Goal: Information Seeking & Learning: Learn about a topic

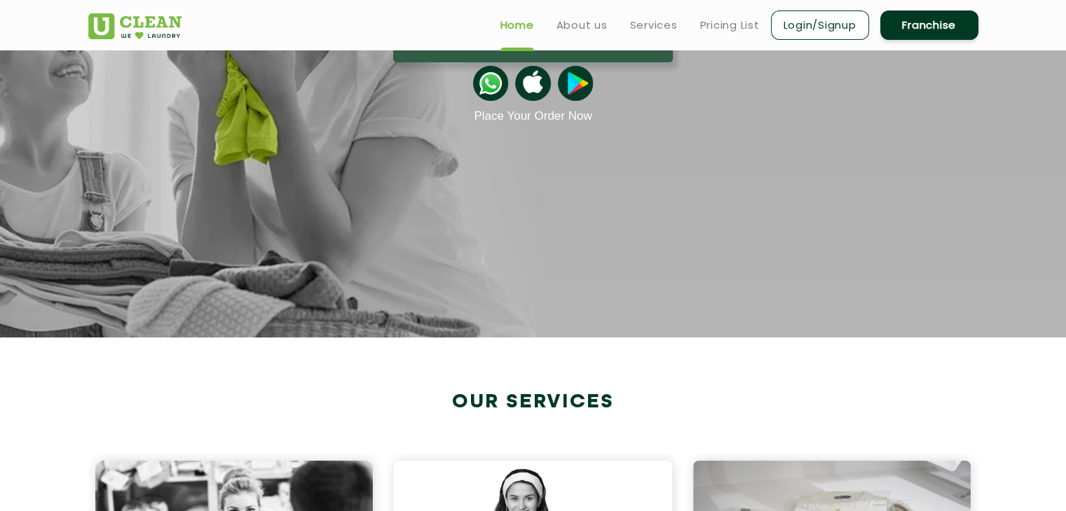
scroll to position [210, 0]
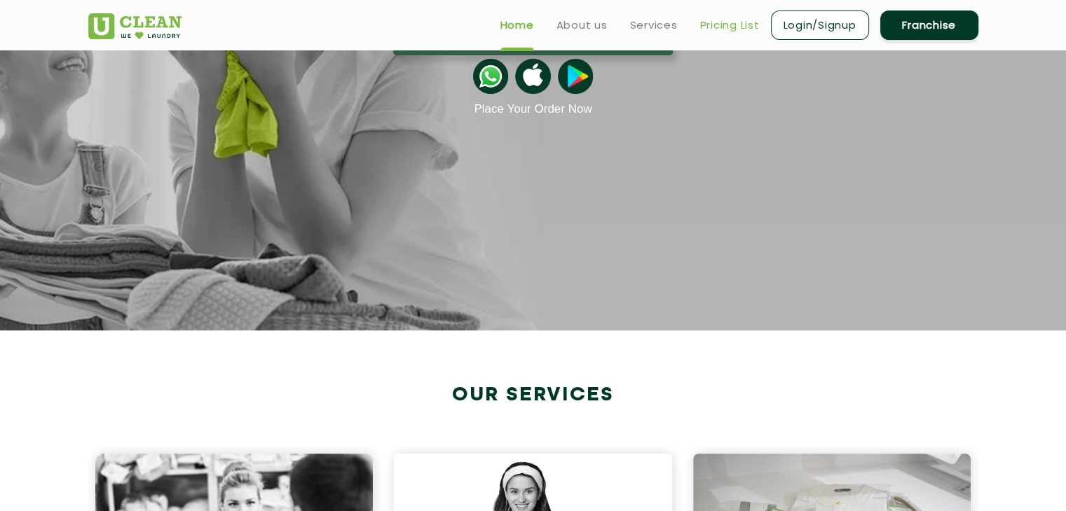
click at [736, 32] on link "Pricing List" at bounding box center [730, 25] width 60 height 17
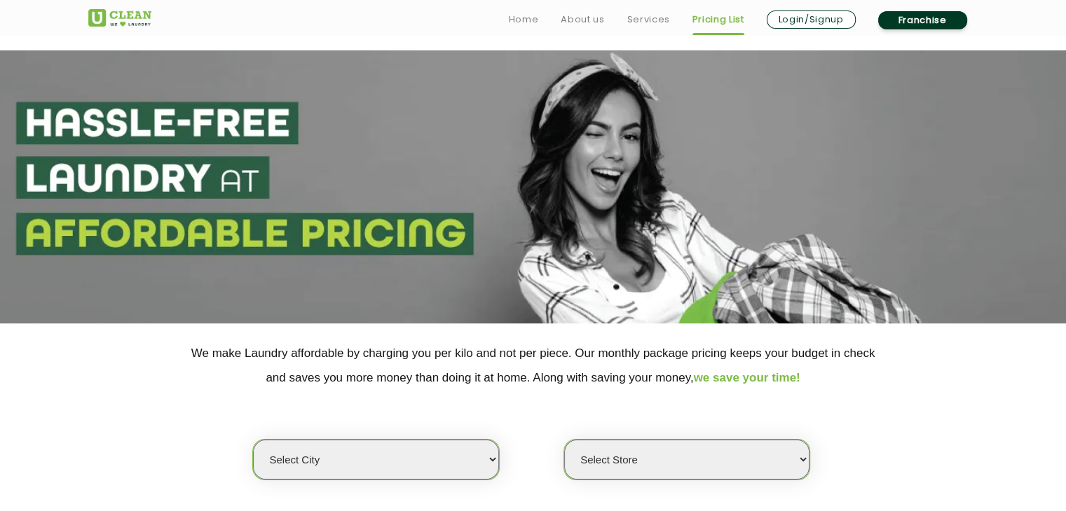
scroll to position [350, 0]
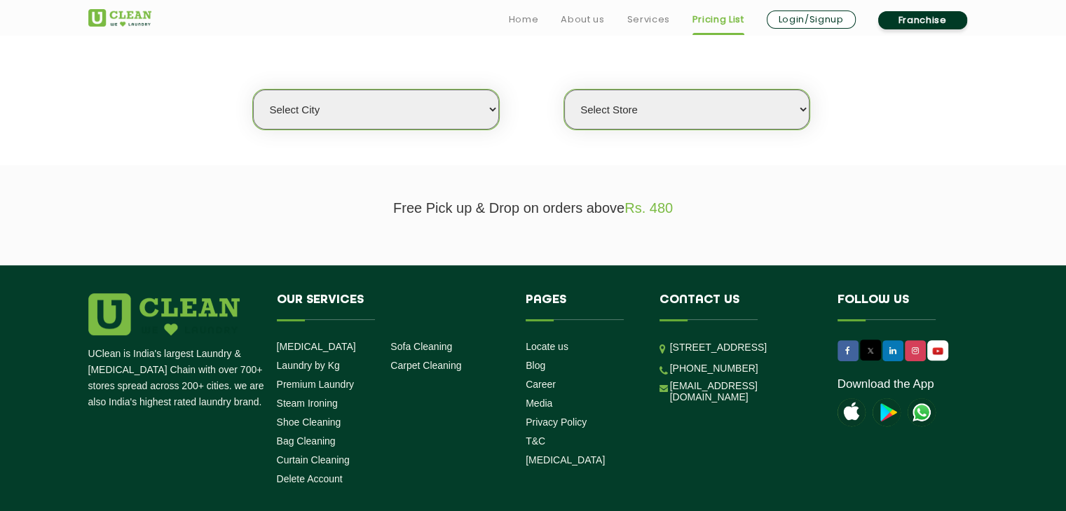
click at [377, 116] on select "Select city [GEOGRAPHIC_DATA] [GEOGRAPHIC_DATA] [GEOGRAPHIC_DATA] [GEOGRAPHIC_D…" at bounding box center [375, 110] width 245 height 40
select select "2"
click at [253, 90] on select "Select city [GEOGRAPHIC_DATA] [GEOGRAPHIC_DATA] [GEOGRAPHIC_DATA] [GEOGRAPHIC_D…" at bounding box center [375, 110] width 245 height 40
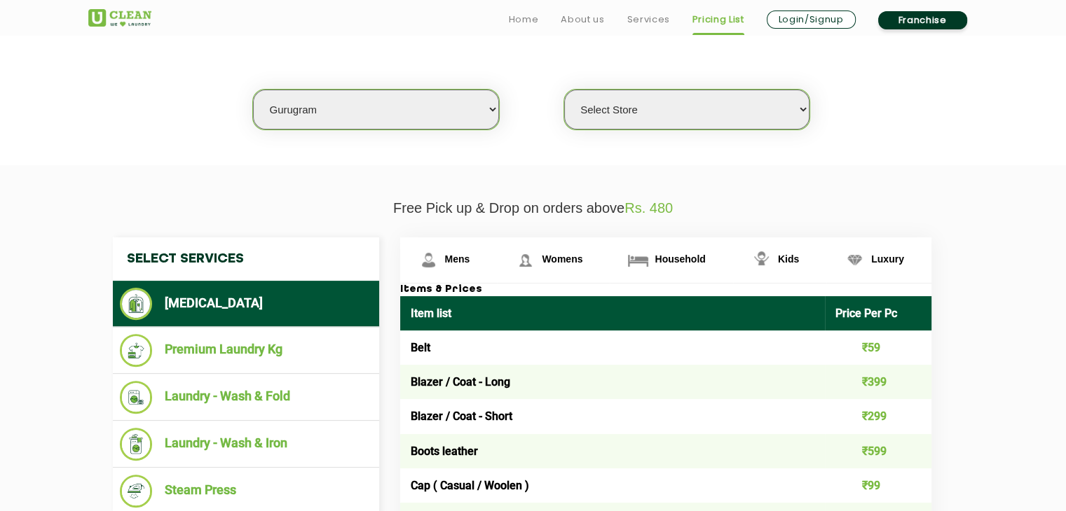
click at [619, 113] on select "Select Store [GEOGRAPHIC_DATA] Sector 66 [GEOGRAPHIC_DATA] Phase [GEOGRAPHIC_DA…" at bounding box center [686, 110] width 245 height 40
select select "431"
click at [564, 90] on select "Select Store [GEOGRAPHIC_DATA] Sector 66 [GEOGRAPHIC_DATA] Phase [GEOGRAPHIC_DA…" at bounding box center [686, 110] width 245 height 40
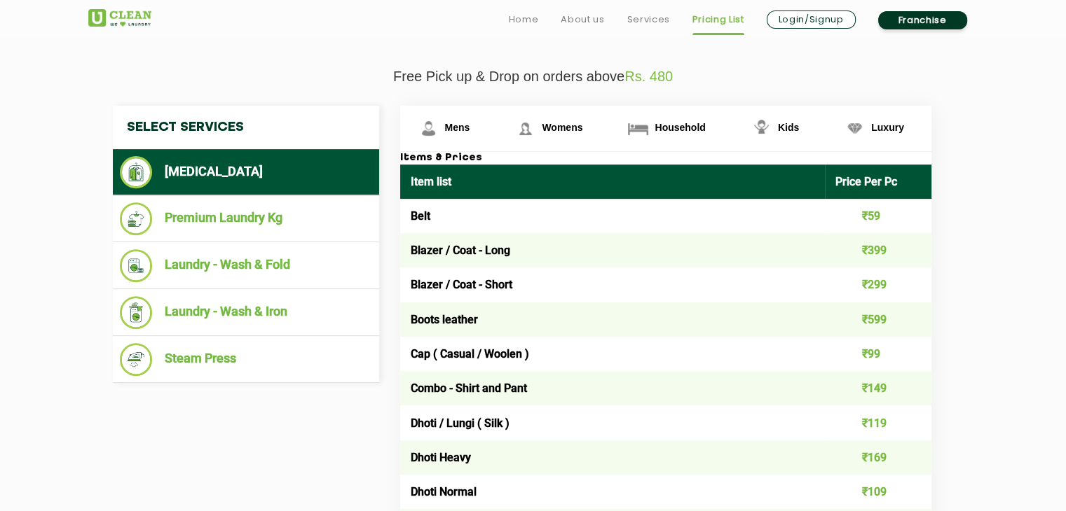
scroll to position [490, 0]
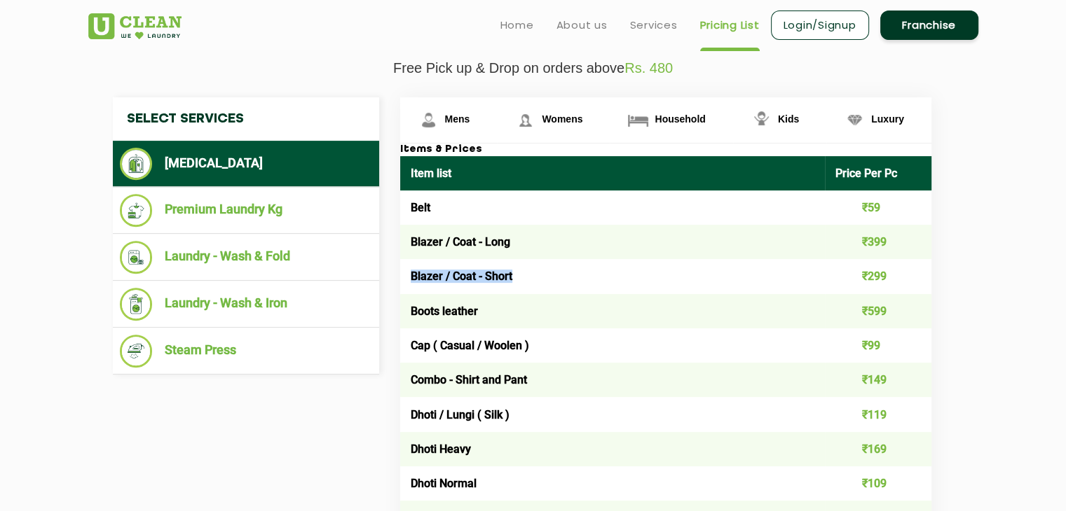
drag, startPoint x: 412, startPoint y: 275, endPoint x: 573, endPoint y: 277, distance: 161.2
click at [573, 277] on td "Blazer / Coat - Short" at bounding box center [612, 276] width 425 height 34
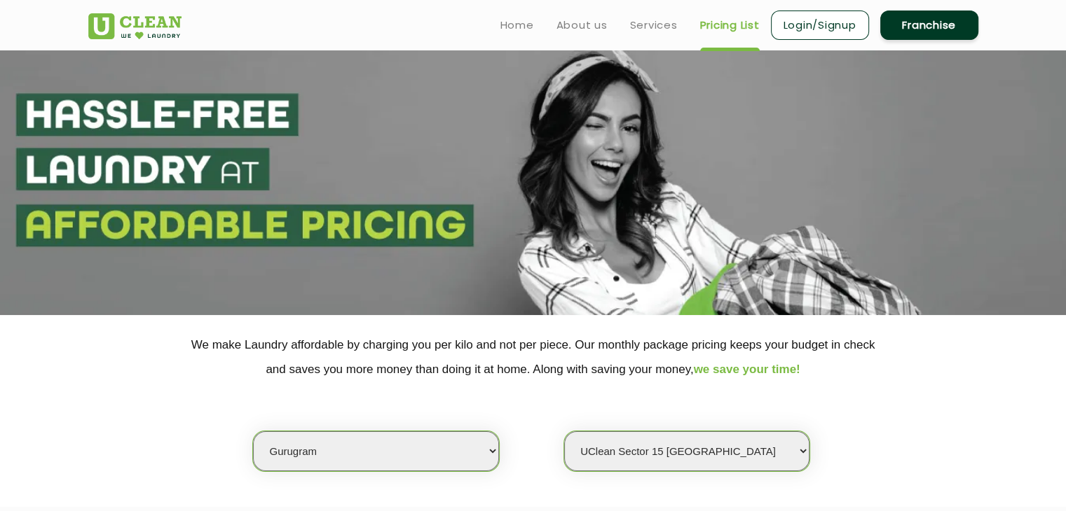
scroll to position [0, 0]
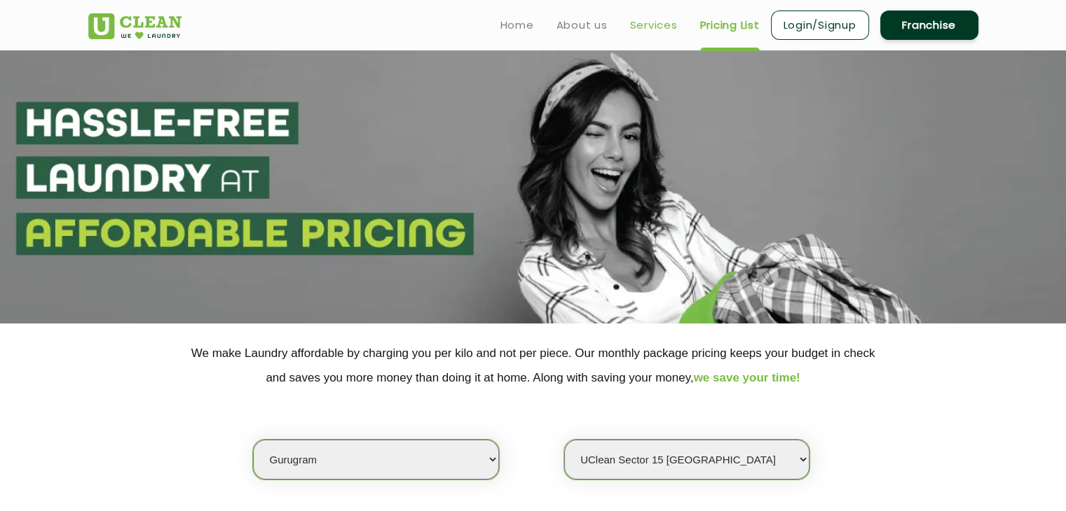
click at [640, 20] on link "Services" at bounding box center [654, 25] width 48 height 17
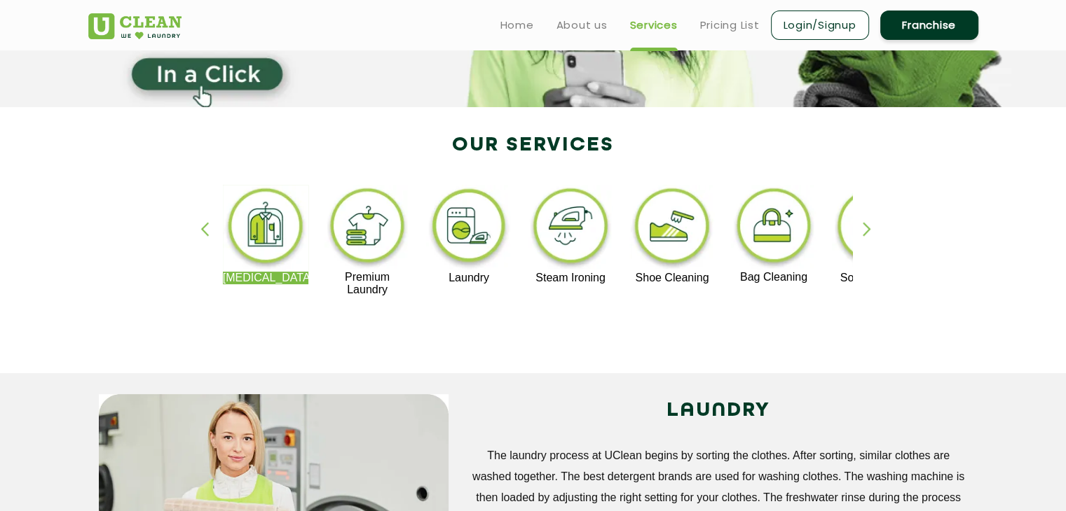
scroll to position [350, 0]
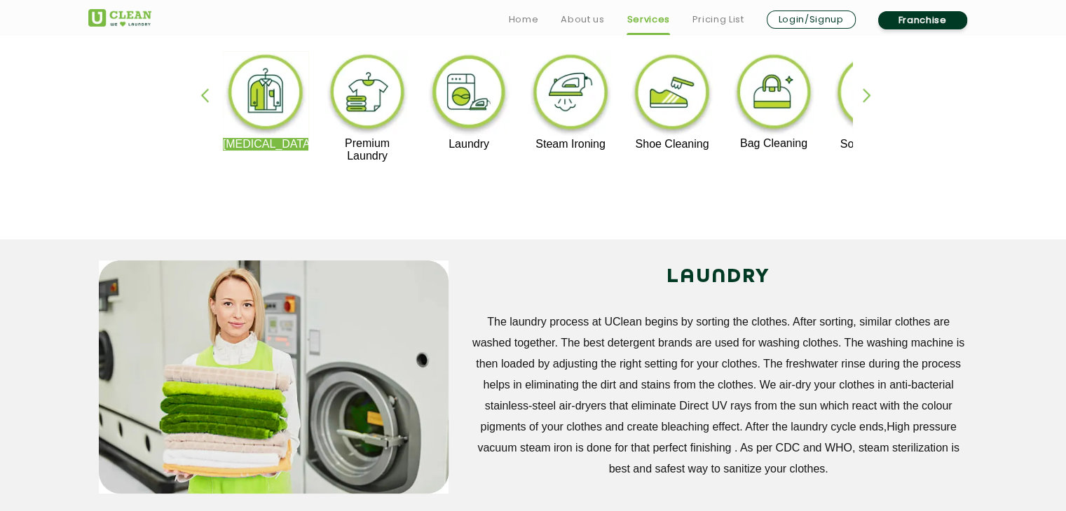
click at [350, 111] on img at bounding box center [367, 94] width 86 height 86
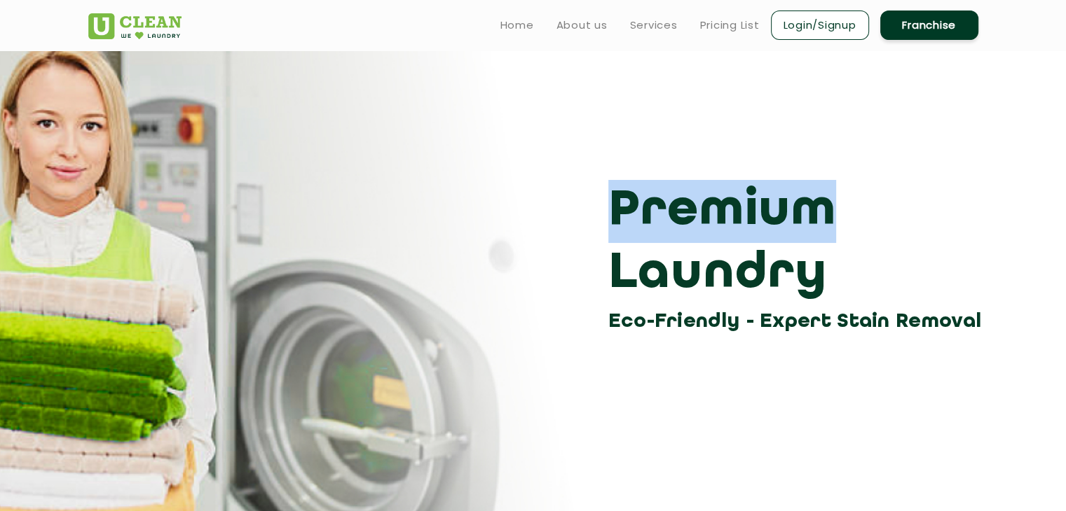
click at [490, 118] on div "Premium Laundry Eco-Friendly - Expert Stain Removal" at bounding box center [533, 193] width 911 height 287
